Goal: Task Accomplishment & Management: Complete application form

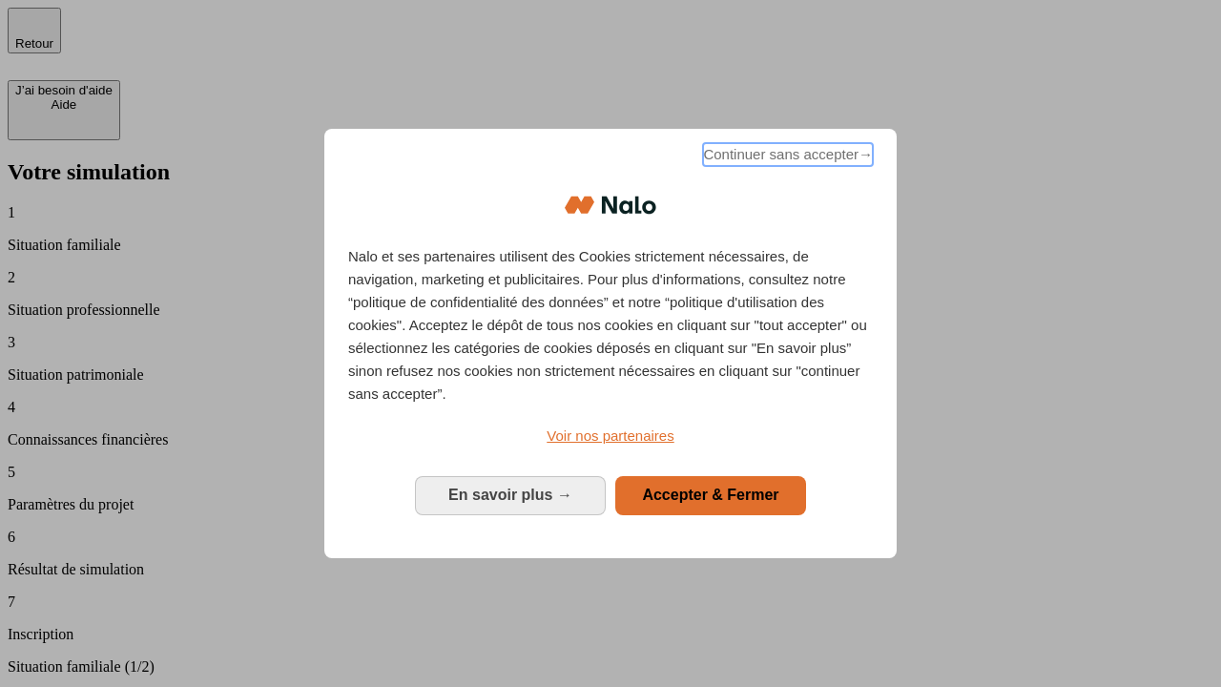
click at [786, 157] on span "Continuer sans accepter →" at bounding box center [788, 154] width 170 height 23
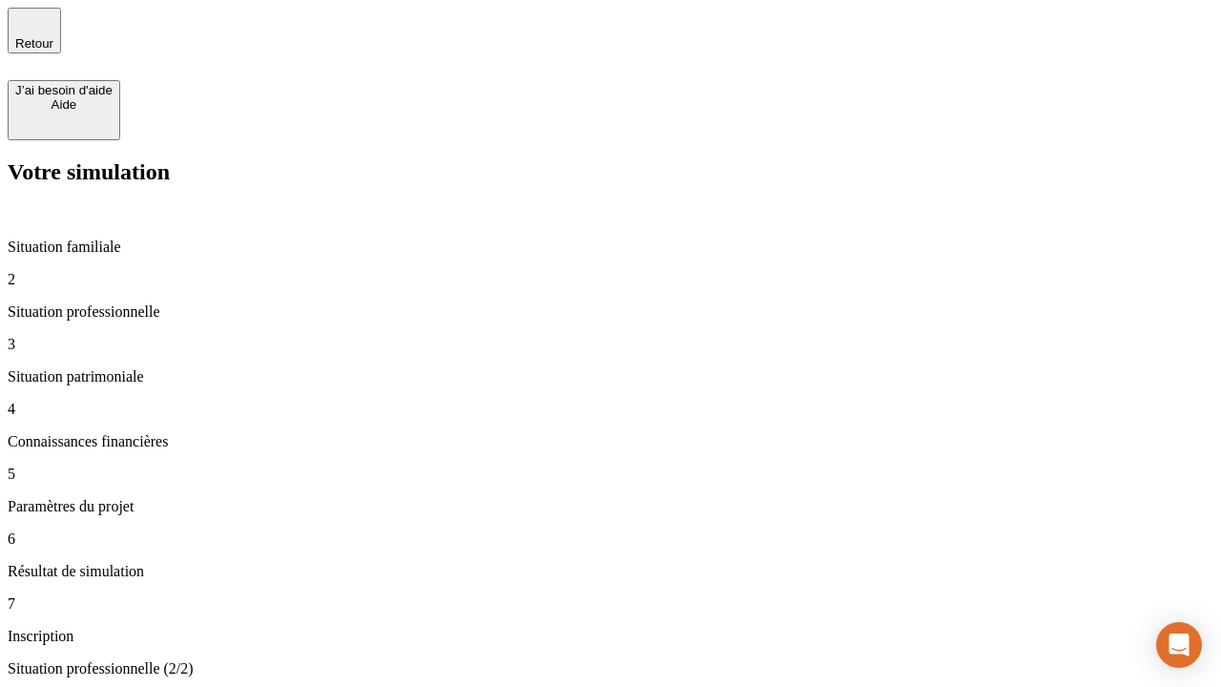
type input "30 000"
type input "0"
type input "1 000"
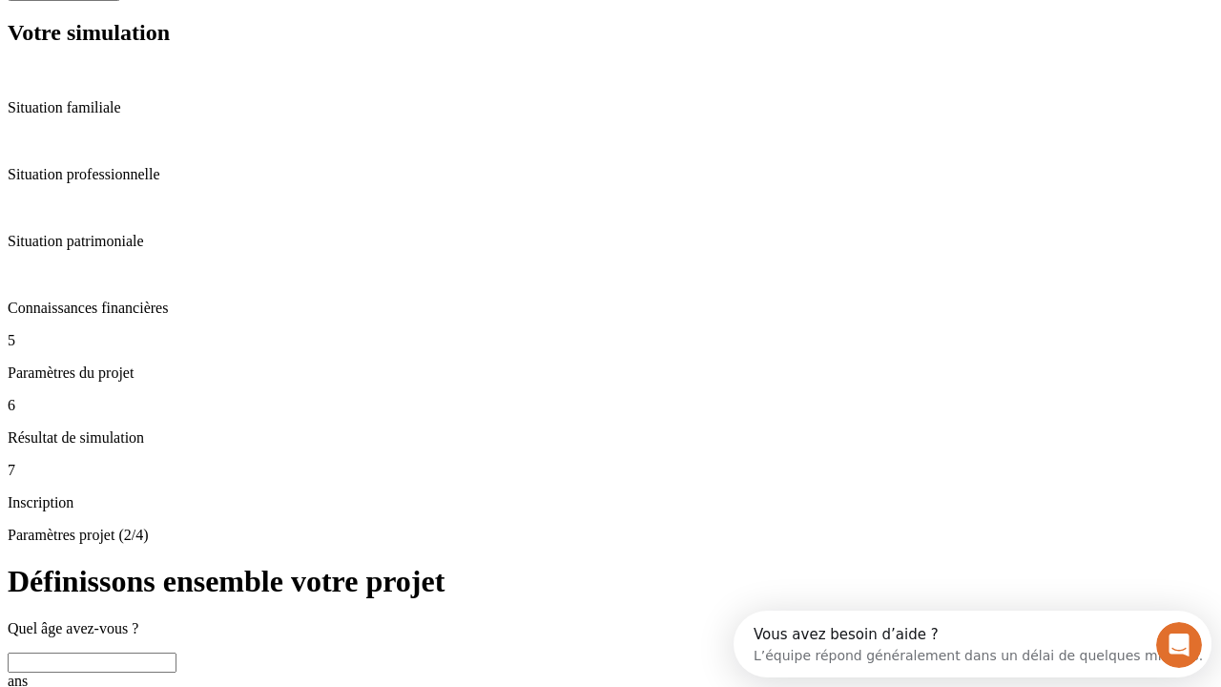
scroll to position [36, 0]
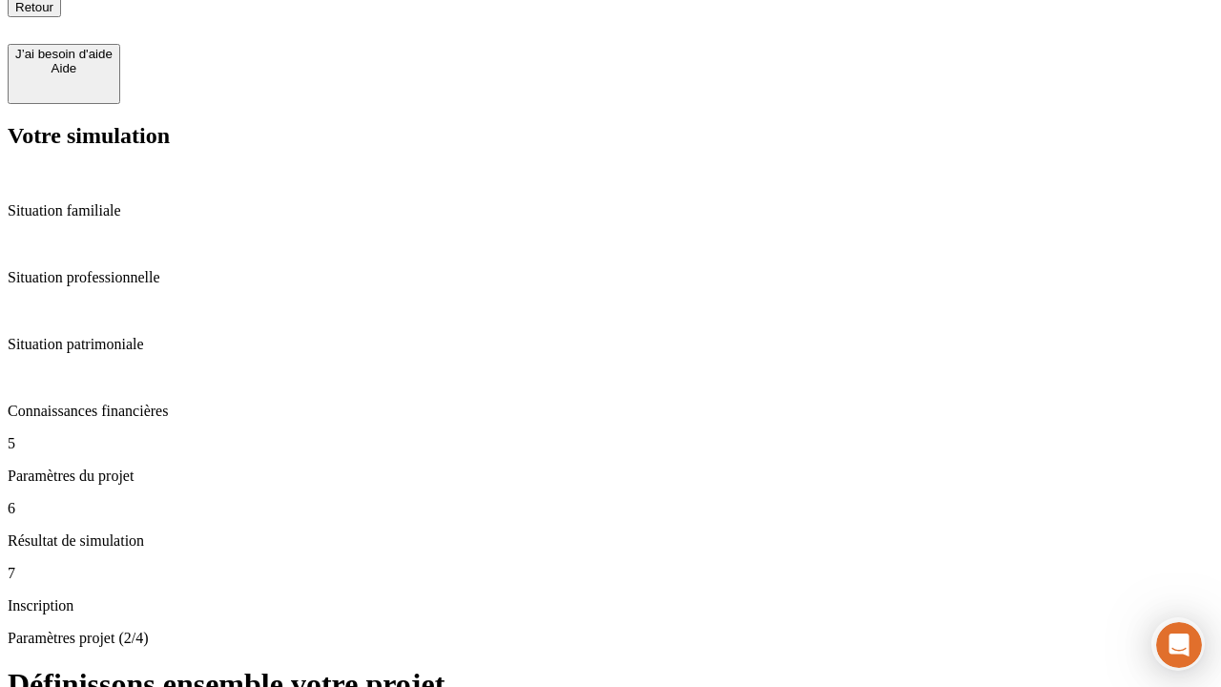
type input "40"
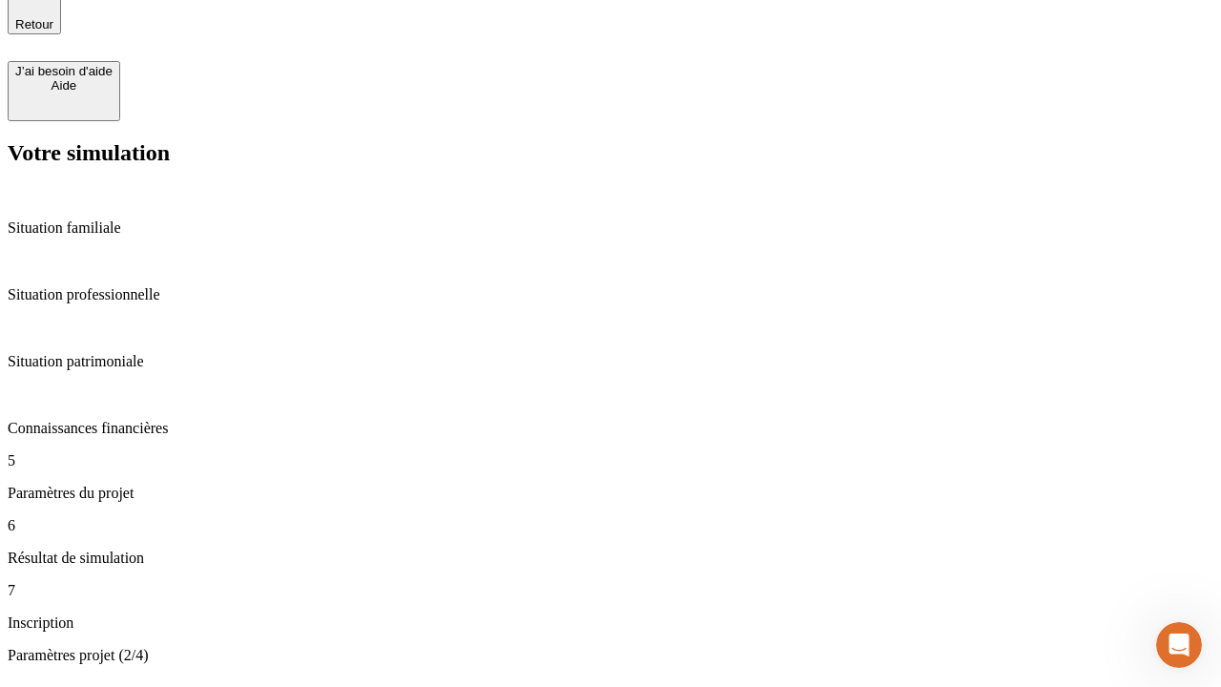
type input "64"
type input "200 000"
type input "640"
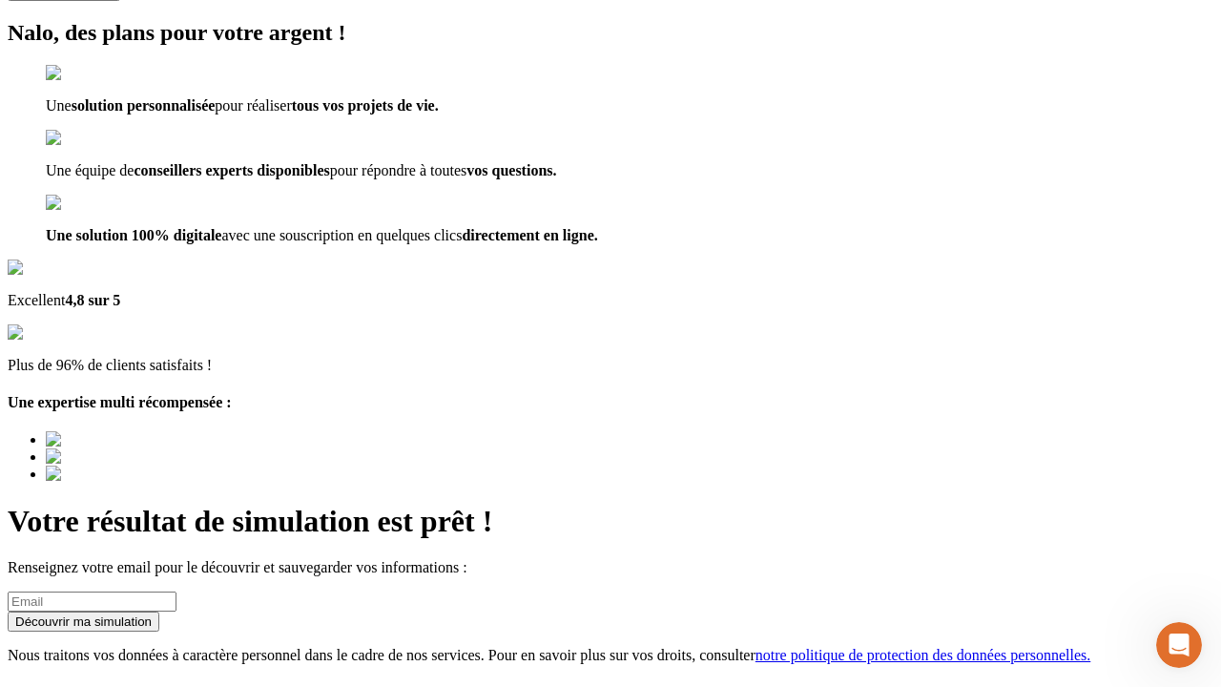
click at [152, 628] on div "Découvrir ma simulation" at bounding box center [83, 621] width 136 height 14
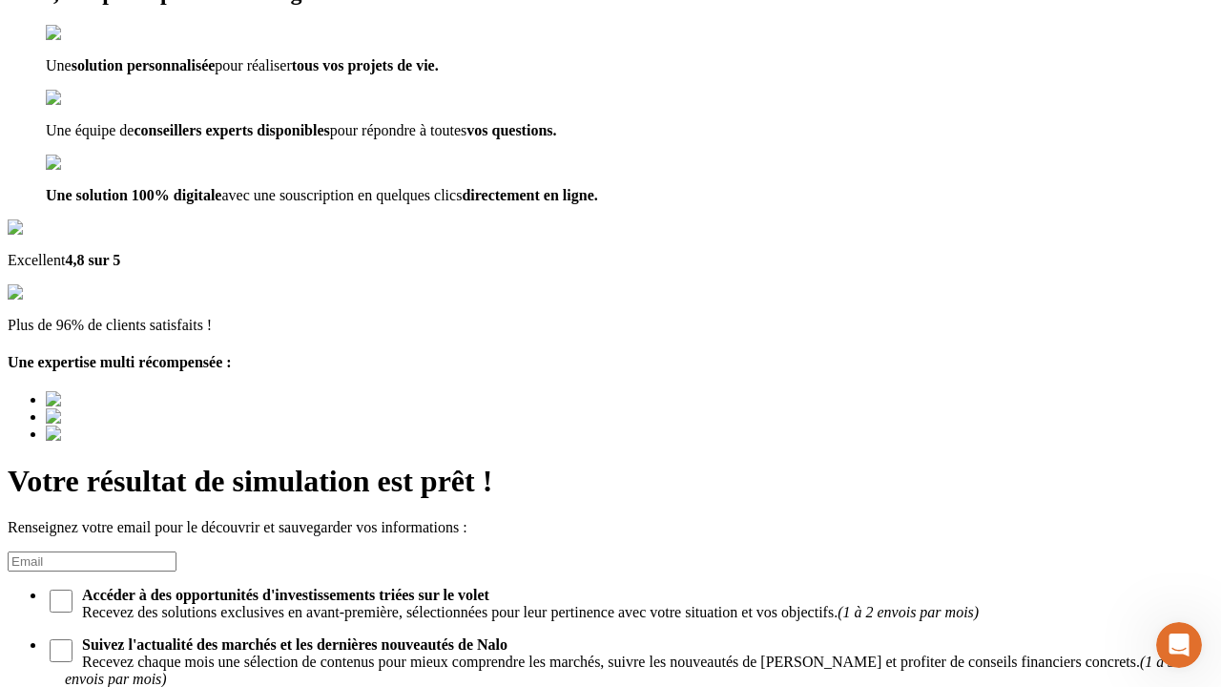
scroll to position [6, 0]
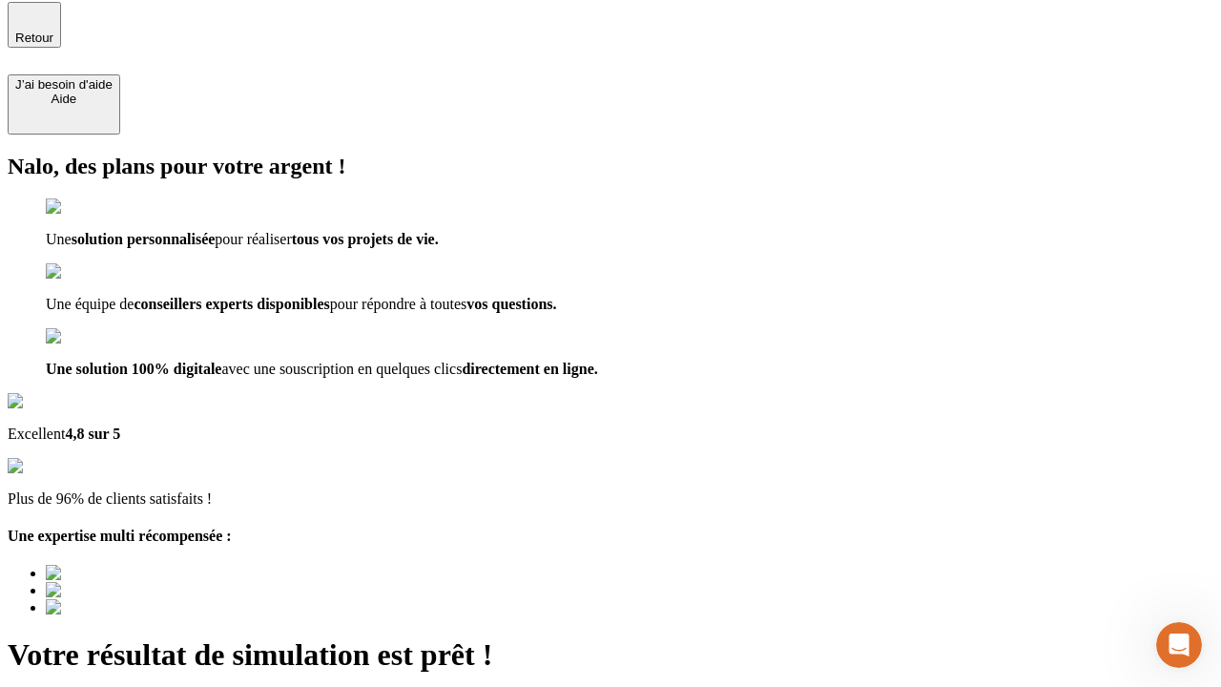
type input "[EMAIL_ADDRESS][DOMAIN_NAME]"
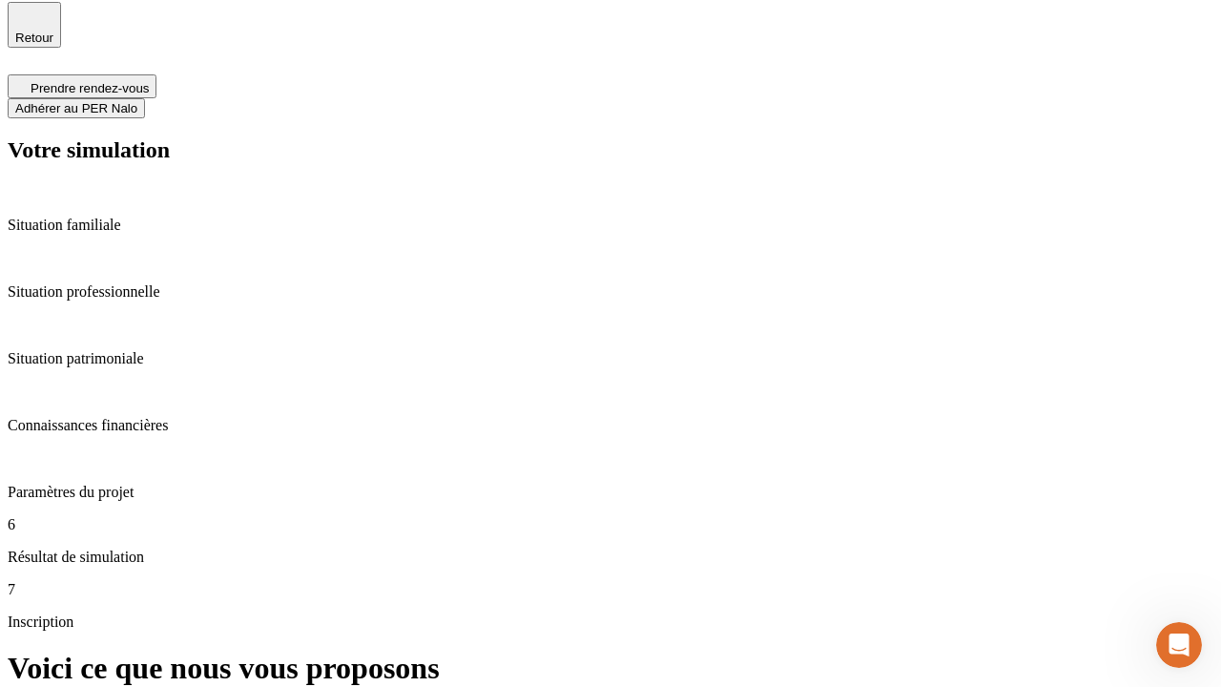
click at [137, 101] on span "Adhérer au PER Nalo" at bounding box center [76, 108] width 122 height 14
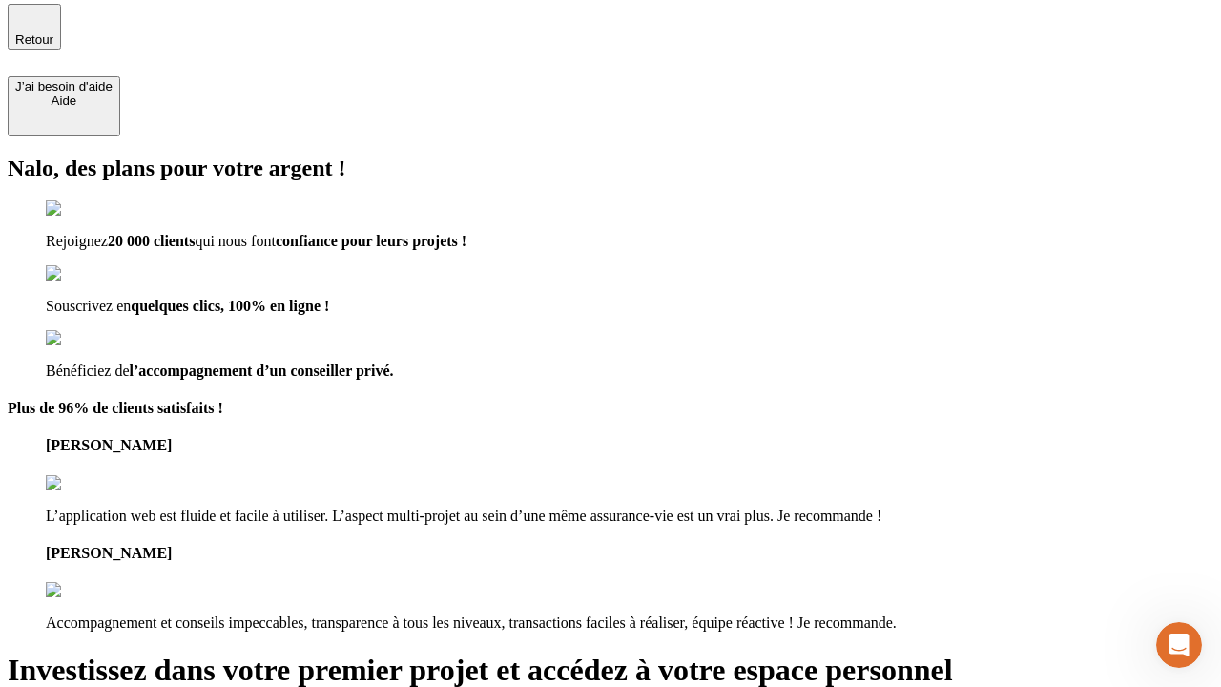
type input "[PERSON_NAME][EMAIL_ADDRESS][DOMAIN_NAME]"
